Goal: Task Accomplishment & Management: Complete application form

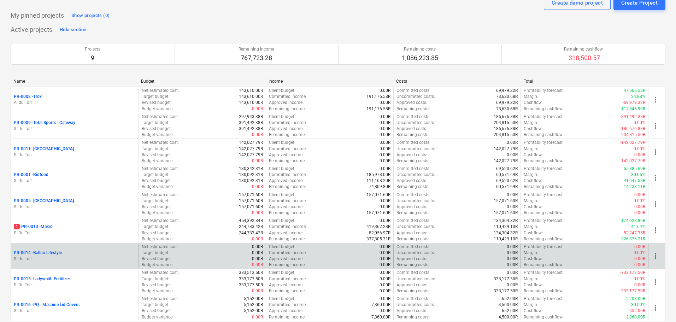
scroll to position [84, 0]
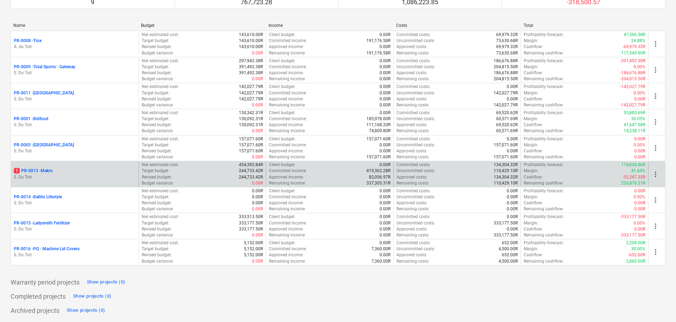
click at [36, 165] on div "1 PR-0013 - Makro S. Du Toit" at bounding box center [75, 174] width 128 height 24
click at [40, 170] on p "1 PR-0013 - Makro" at bounding box center [33, 171] width 39 height 6
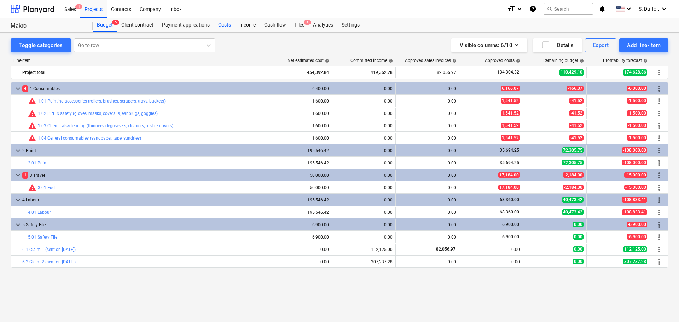
click at [220, 25] on div "Costs" at bounding box center [224, 25] width 21 height 14
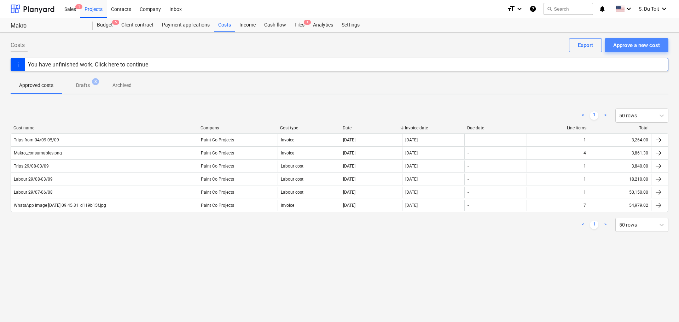
click at [640, 43] on div "Approve a new cost" at bounding box center [636, 45] width 47 height 9
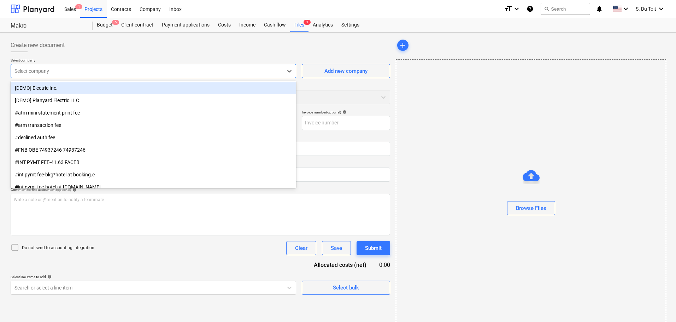
click at [102, 68] on div at bounding box center [146, 71] width 265 height 7
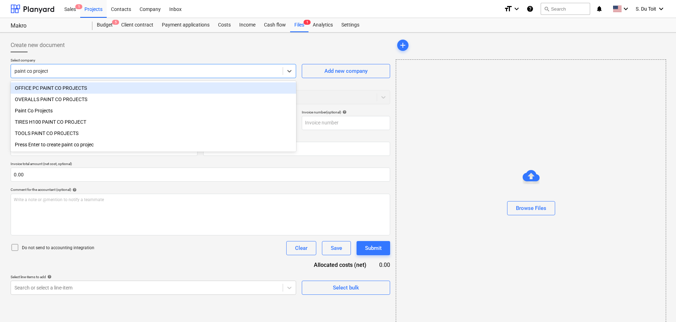
type input "paint co projects"
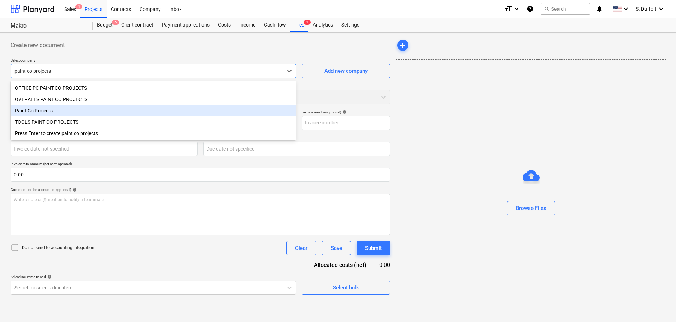
click at [89, 113] on div "Paint Co Projects" at bounding box center [154, 110] width 286 height 11
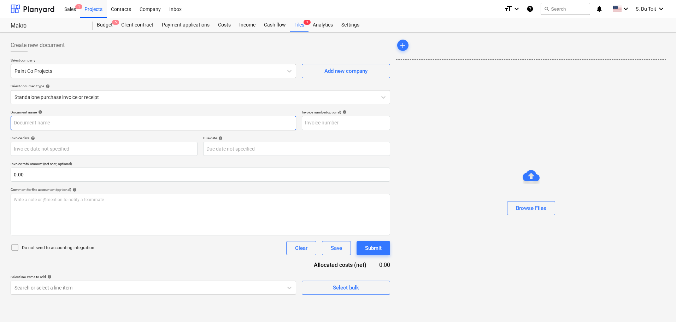
click at [87, 120] on input "text" at bounding box center [154, 123] width 286 height 14
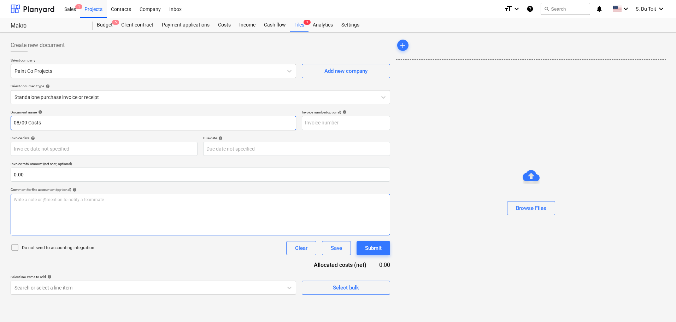
type input "08/09 Costs"
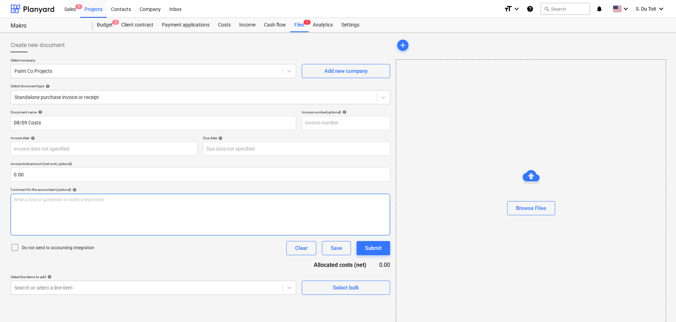
click at [92, 210] on div "Write a note or @mention to notify a teammate [PERSON_NAME]" at bounding box center [201, 215] width 380 height 42
click at [44, 202] on p "Write a note or @mention to notify a teammate [PERSON_NAME]" at bounding box center [200, 200] width 373 height 6
paste div
click at [64, 201] on p "Last night there was" at bounding box center [200, 200] width 373 height 6
drag, startPoint x: 63, startPoint y: 201, endPoint x: 0, endPoint y: 203, distance: 63.0
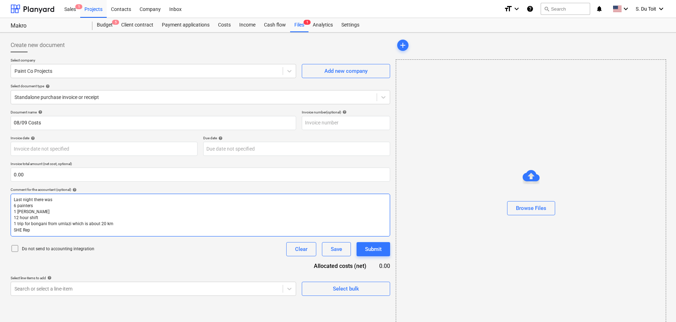
click at [0, 203] on div "Create new document Select company Paint Co Projects Add new company Select doc…" at bounding box center [338, 184] width 676 height 302
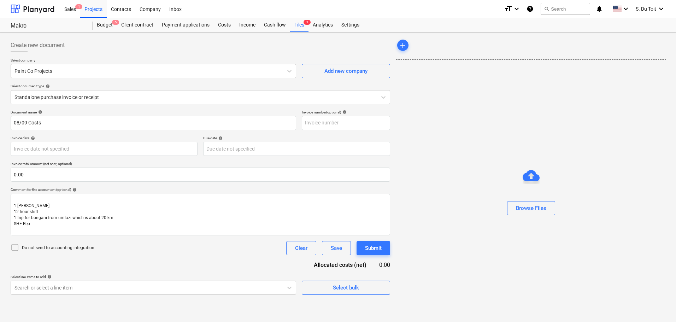
click at [444, 192] on div at bounding box center [531, 195] width 270 height 11
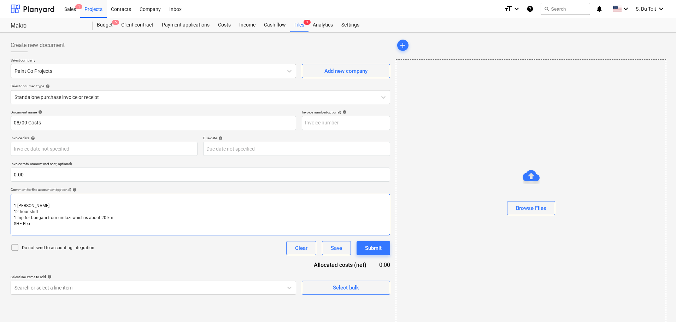
click at [43, 199] on p "﻿" at bounding box center [200, 200] width 373 height 6
click at [62, 203] on p "1 [PERSON_NAME]" at bounding box center [200, 206] width 373 height 6
click at [75, 212] on p "12 hour shift" at bounding box center [200, 212] width 373 height 6
drag, startPoint x: 72, startPoint y: 211, endPoint x: 2, endPoint y: 213, distance: 70.7
click at [2, 213] on div "Create new document Select company Paint Co Projects Add new company Select doc…" at bounding box center [338, 184] width 676 height 302
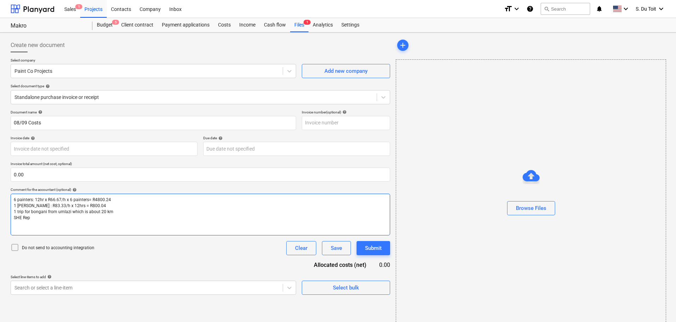
click at [119, 214] on p "1 trip for bongani from umlazi which is about 20 km" at bounding box center [200, 212] width 373 height 6
click at [110, 219] on p "SHE Rep" at bounding box center [200, 218] width 373 height 6
click at [126, 210] on p "1 trip for bongani from umlazi which is about 20 km" at bounding box center [200, 212] width 373 height 6
click at [16, 211] on span "1 trip for bongani from umlazi which is about 20 km" at bounding box center [64, 211] width 100 height 5
click at [124, 210] on p "2 trip for bongani from umlazi which is about 20 km" at bounding box center [200, 212] width 373 height 6
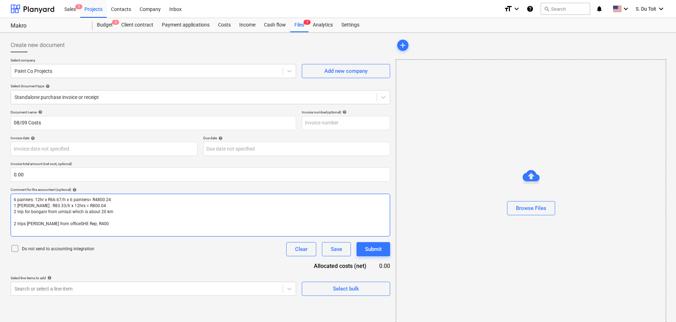
click at [91, 221] on p "﻿" at bounding box center [200, 218] width 373 height 6
click at [104, 222] on p "﻿" at bounding box center [200, 224] width 373 height 6
click at [124, 211] on p "2 trip for bongani from umlazi which is about 20 km" at bounding box center [200, 212] width 373 height 6
click at [111, 219] on p "2 trips [PERSON_NAME] from officeSHE Rep; R400" at bounding box center [200, 218] width 373 height 6
click at [60, 217] on span "2 trips [PERSON_NAME] from officeSHE Rep; R400" at bounding box center [61, 217] width 95 height 5
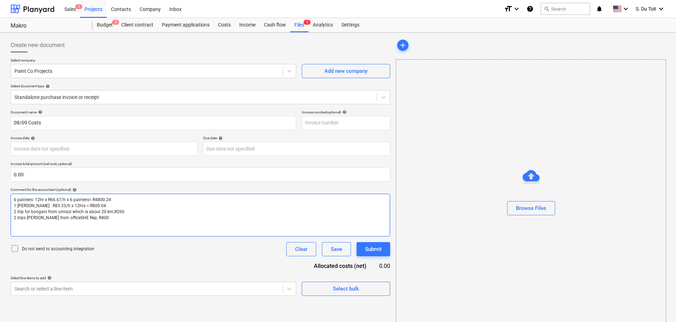
click at [61, 217] on span "2 trips [PERSON_NAME] from officeSHE Rep; R400" at bounding box center [61, 217] width 95 height 5
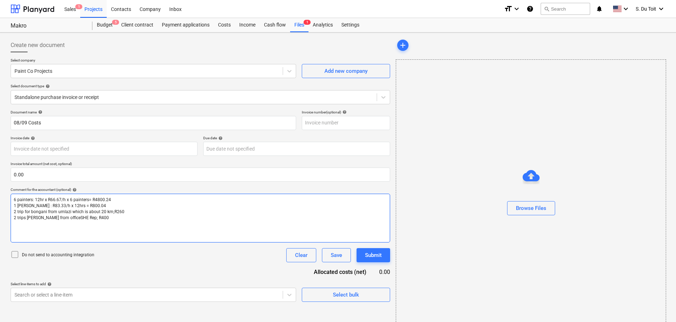
click at [60, 218] on span "2 trips [PERSON_NAME] from officeSHE Rep; R400" at bounding box center [61, 217] width 95 height 5
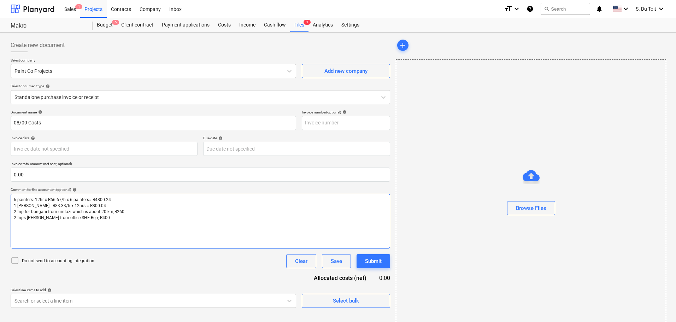
click at [61, 218] on span "2 trips [PERSON_NAME] from office SHE Rep; R400" at bounding box center [62, 217] width 96 height 5
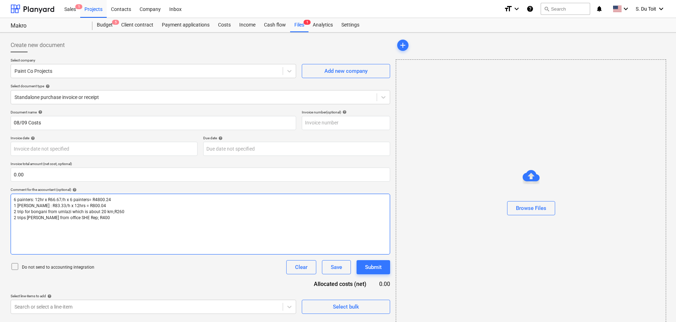
click at [97, 216] on p "2 trips [PERSON_NAME] from office SHE Rep; R400" at bounding box center [200, 218] width 373 height 6
click at [60, 217] on span "2 trips [PERSON_NAME] from office SHE Rep; R400" at bounding box center [62, 217] width 96 height 5
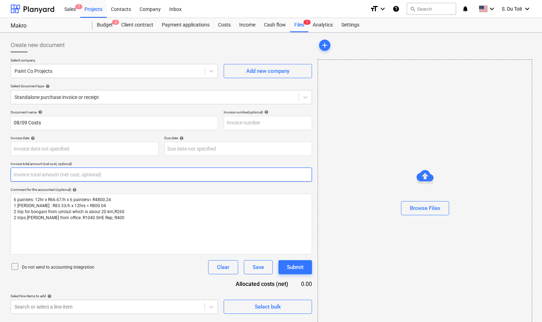
drag, startPoint x: 45, startPoint y: 174, endPoint x: 0, endPoint y: 174, distance: 44.9
click at [0, 174] on div "Create new document Select company Paint Co Projects Add new company Select doc…" at bounding box center [271, 184] width 542 height 302
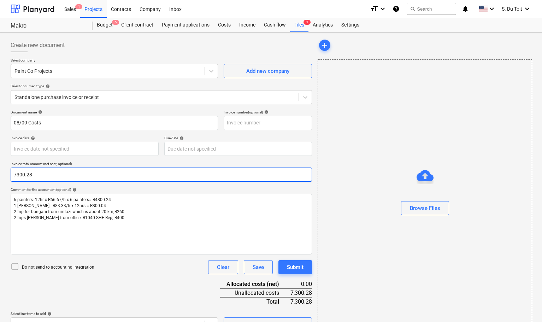
drag, startPoint x: 163, startPoint y: 170, endPoint x: 0, endPoint y: 180, distance: 163.0
click at [0, 180] on div "Create new document Select company Paint Co Projects Add new company Select doc…" at bounding box center [271, 185] width 542 height 305
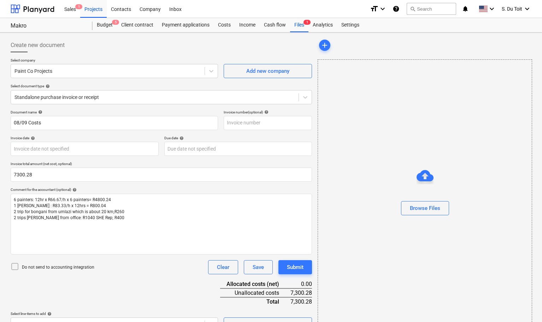
type input "7,300.28"
drag, startPoint x: 27, startPoint y: 266, endPoint x: 33, endPoint y: 266, distance: 6.7
click at [27, 266] on p "Do not send to accounting integration" at bounding box center [58, 267] width 72 height 6
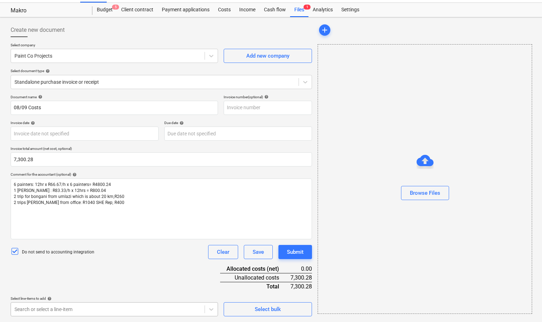
scroll to position [118, 0]
click at [104, 307] on body "Sales 1 Projects Contacts Company Inbox format_size keyboard_arrow_down help se…" at bounding box center [271, 146] width 542 height 322
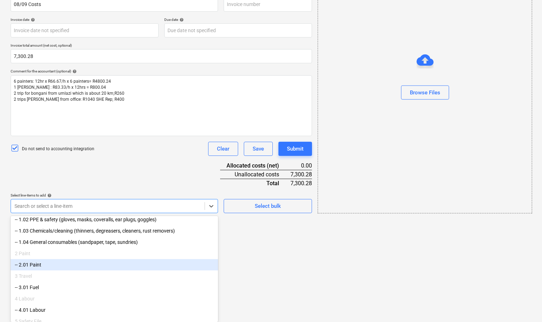
scroll to position [71, 0]
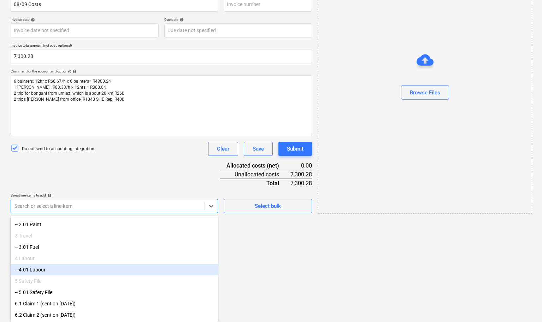
click at [105, 269] on div "-- 4.01 Labour" at bounding box center [115, 269] width 208 height 11
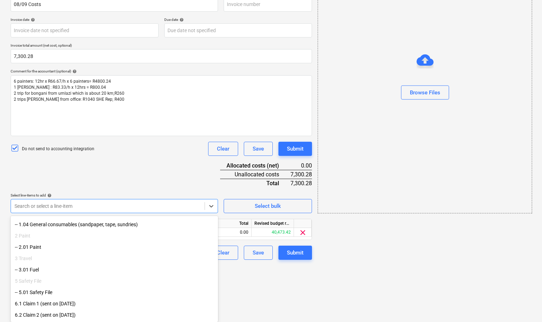
click at [29, 267] on div "-- 3.01 Fuel" at bounding box center [115, 269] width 208 height 11
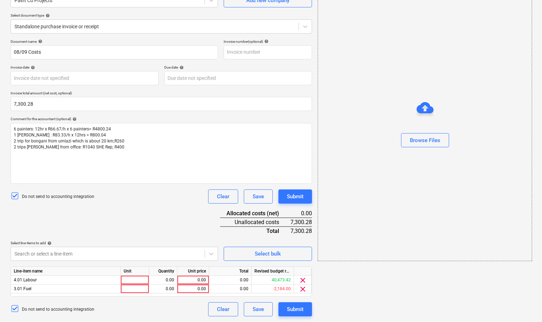
scroll to position [71, 0]
click at [146, 171] on div "Document name help 08/09 Costs Invoice number (optional) help Invoice date help…" at bounding box center [162, 178] width 302 height 278
click at [125, 279] on div at bounding box center [135, 280] width 28 height 9
type input "1"
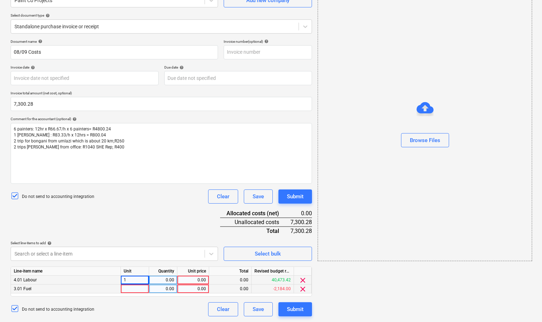
click at [135, 291] on div at bounding box center [135, 289] width 28 height 9
click at [170, 282] on div "0.00" at bounding box center [163, 280] width 22 height 9
click at [168, 291] on div "0.00" at bounding box center [163, 289] width 22 height 9
click at [198, 280] on div "0.00" at bounding box center [193, 280] width 26 height 9
type input "6000.28"
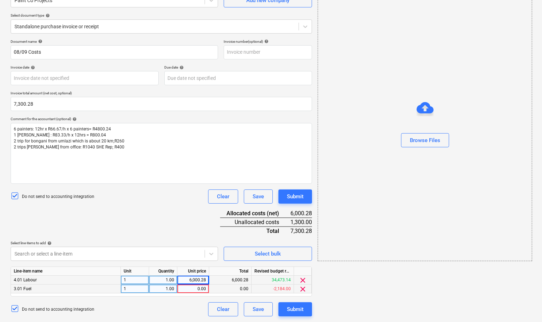
click at [200, 288] on div "0.00" at bounding box center [193, 289] width 26 height 9
type input "1300"
click at [183, 229] on div "Document name help 08/09 Costs Invoice number (optional) help Invoice date help…" at bounding box center [162, 178] width 302 height 278
click at [170, 215] on div "Document name help 08/09 Costs Invoice number (optional) help Invoice date help…" at bounding box center [162, 178] width 302 height 278
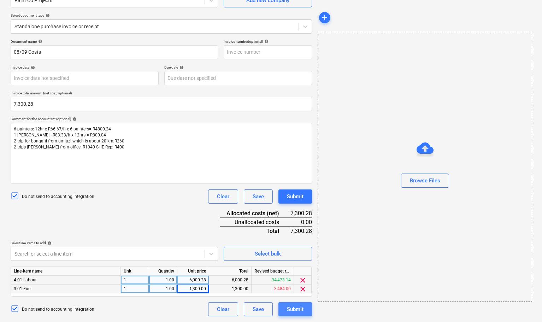
click at [304, 308] on button "Submit" at bounding box center [296, 309] width 34 height 14
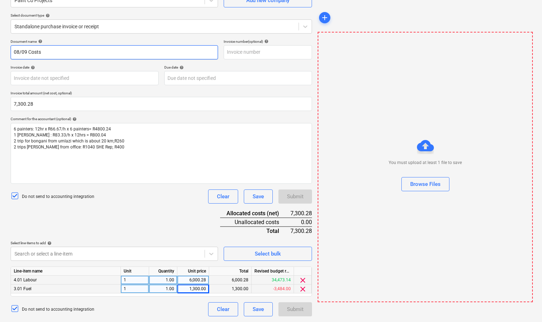
drag, startPoint x: 68, startPoint y: 57, endPoint x: 0, endPoint y: 71, distance: 69.4
click at [0, 71] on div "Create new document Select company Paint Co Projects Add new company Select doc…" at bounding box center [271, 142] width 542 height 360
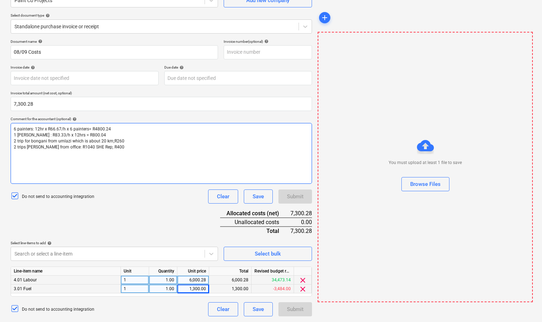
drag, startPoint x: 130, startPoint y: 202, endPoint x: 129, endPoint y: 180, distance: 22.7
click at [130, 202] on div "Do not send to accounting integration Clear Save Submit" at bounding box center [162, 196] width 302 height 14
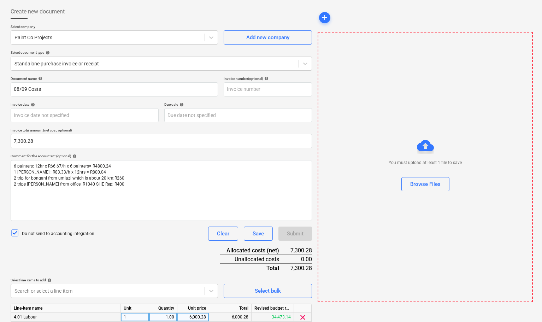
scroll to position [0, 0]
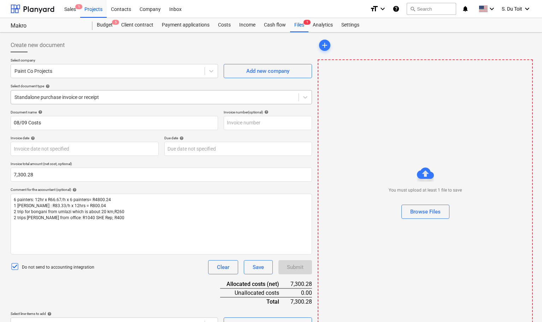
click at [106, 98] on div at bounding box center [154, 97] width 281 height 7
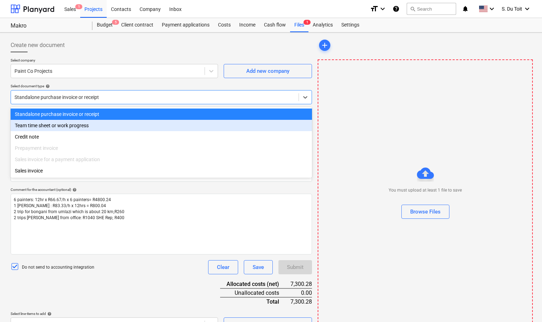
click at [112, 127] on div "Team time sheet or work progress" at bounding box center [162, 125] width 302 height 11
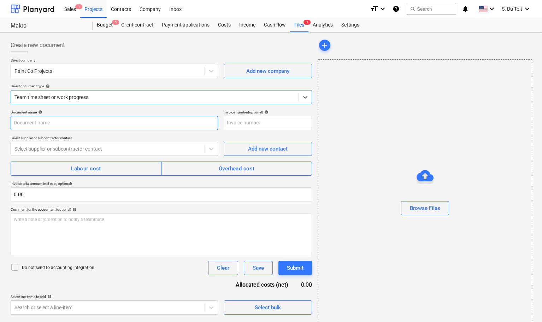
click at [111, 122] on input "text" at bounding box center [115, 123] width 208 height 14
paste input "08/09 Costs"
type input "08/09 Costs"
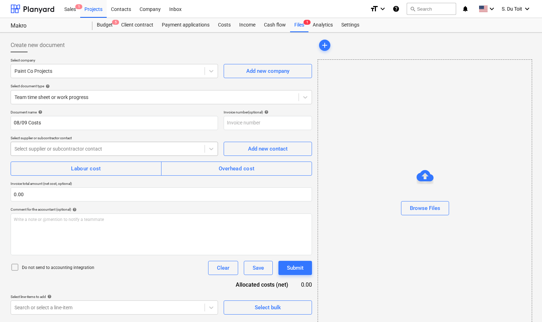
click at [105, 149] on div at bounding box center [107, 148] width 187 height 7
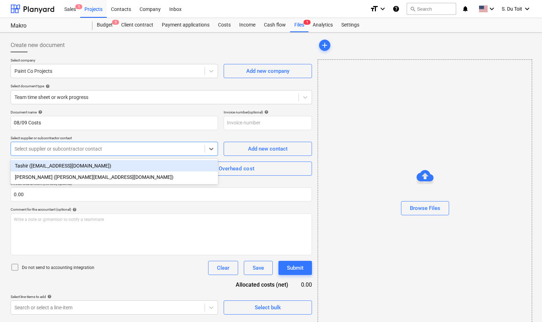
click at [110, 170] on div "Tashir ([EMAIL_ADDRESS][DOMAIN_NAME])" at bounding box center [115, 165] width 208 height 11
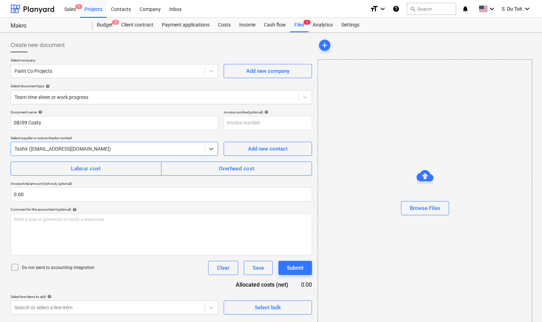
click at [120, 150] on div at bounding box center [107, 148] width 187 height 7
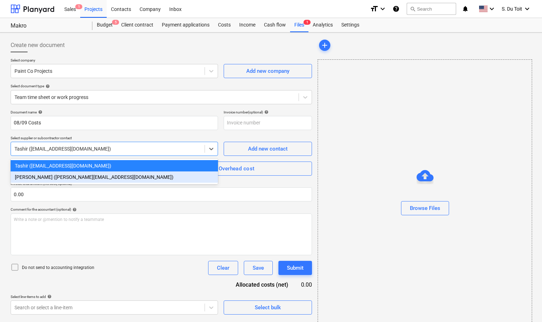
drag, startPoint x: 108, startPoint y: 177, endPoint x: 92, endPoint y: 173, distance: 16.8
click at [107, 177] on div "[PERSON_NAME] ([PERSON_NAME][EMAIL_ADDRESS][DOMAIN_NAME])" at bounding box center [115, 176] width 208 height 11
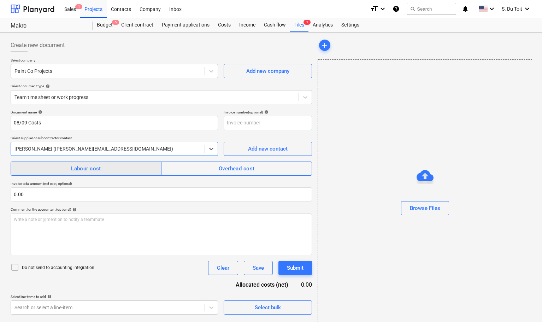
click at [91, 169] on div "Labour cost" at bounding box center [86, 168] width 30 height 9
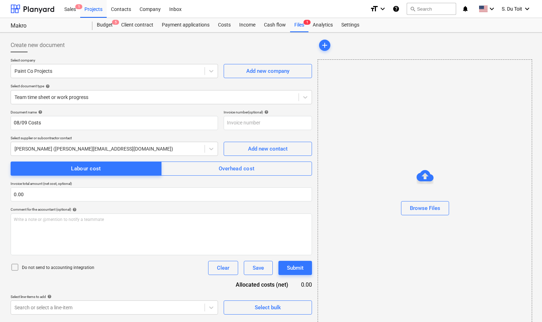
click at [91, 268] on p "Do not send to accounting integration" at bounding box center [58, 268] width 72 height 6
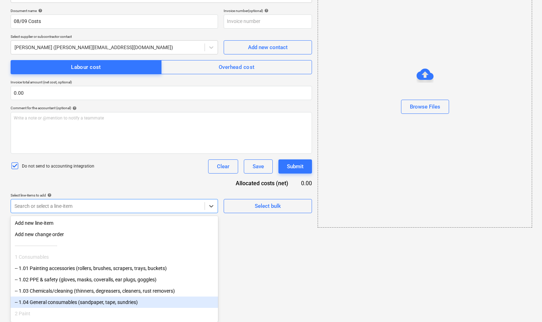
click at [126, 221] on body "Sales 1 Projects Contacts Company Inbox format_size keyboard_arrow_down help se…" at bounding box center [271, 60] width 542 height 322
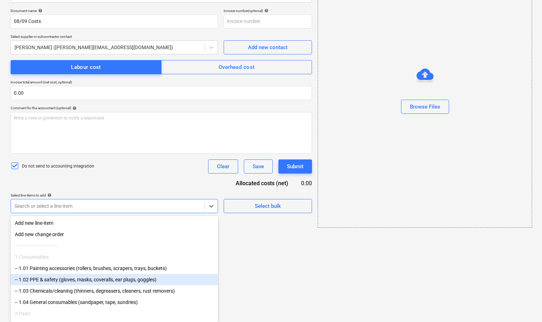
scroll to position [35, 0]
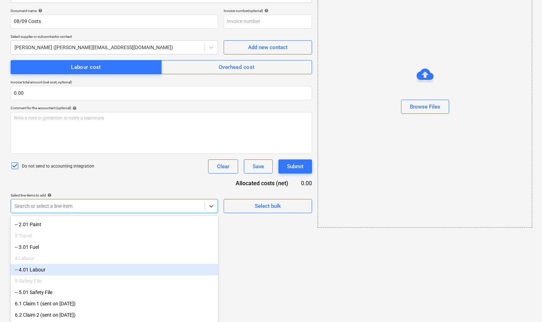
click at [86, 266] on div "-- 4.01 Labour" at bounding box center [115, 269] width 208 height 11
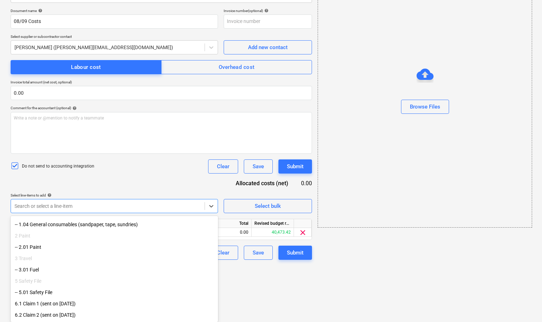
click at [88, 269] on div "-- 3.01 Fuel" at bounding box center [115, 269] width 208 height 11
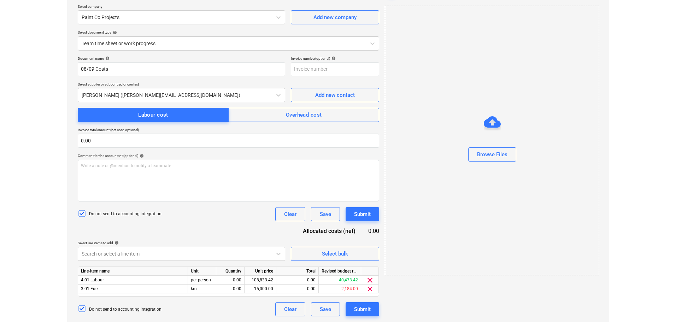
scroll to position [54, 0]
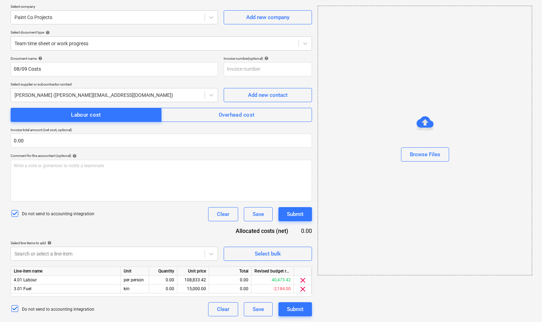
click at [164, 173] on div "Document name help 08/09 Costs Invoice number (optional) help Select supplier o…" at bounding box center [162, 186] width 302 height 260
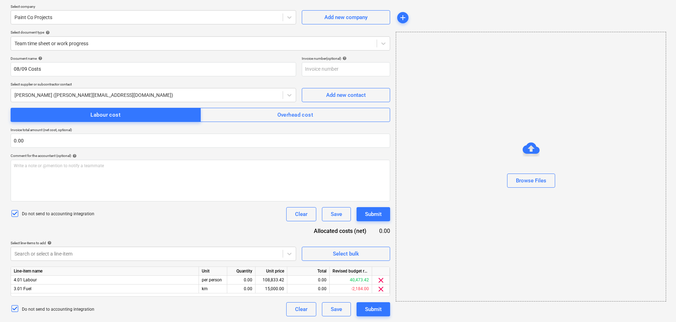
click at [448, 255] on div "Browse Files" at bounding box center [531, 167] width 270 height 270
click at [128, 167] on p "Write a note or @mention to notify a teammate [PERSON_NAME]" at bounding box center [200, 166] width 373 height 6
click at [467, 178] on div "Browse Files" at bounding box center [531, 167] width 270 height 54
click at [96, 169] on p "Write a note or @mention to notify a teammate [PERSON_NAME]" at bounding box center [200, 166] width 373 height 6
paste div
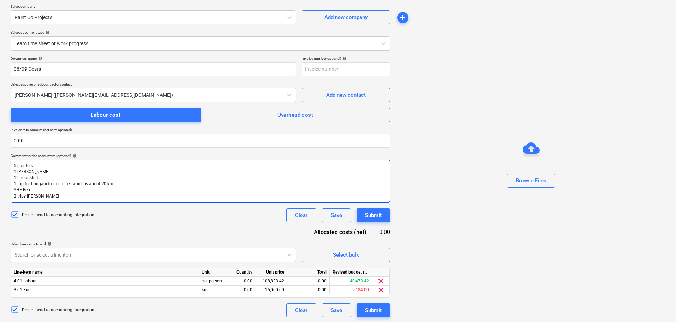
click at [16, 183] on span "1 trip for bongani from umlazi which is about 20 km" at bounding box center [64, 183] width 100 height 5
click at [72, 171] on p "1 [PERSON_NAME]" at bounding box center [200, 172] width 373 height 6
click at [56, 167] on p "6 painters" at bounding box center [200, 166] width 373 height 6
click at [40, 167] on p "6 painters" at bounding box center [200, 166] width 373 height 6
